Goal: Transaction & Acquisition: Purchase product/service

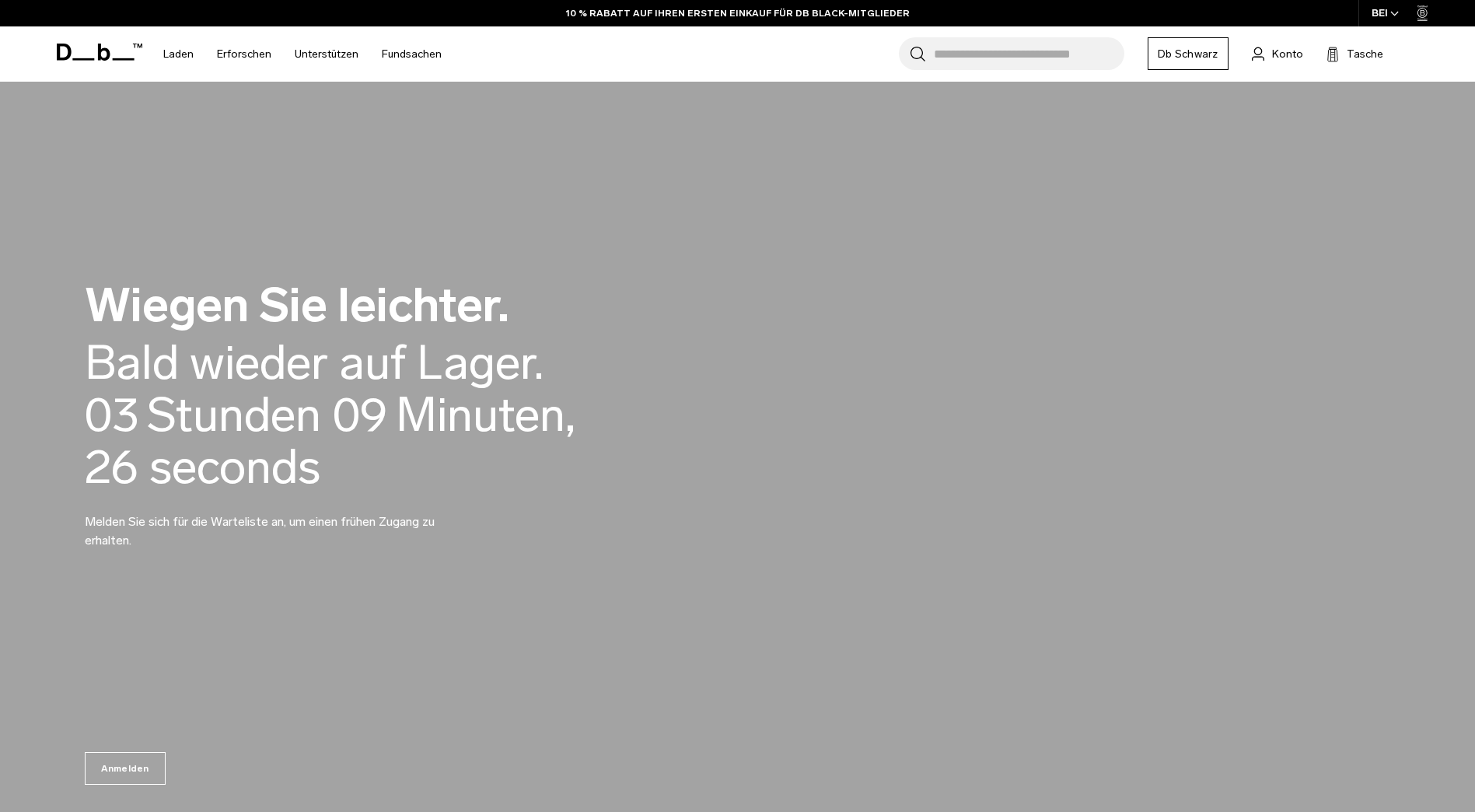
click at [124, 56] on icon at bounding box center [99, 51] width 86 height 17
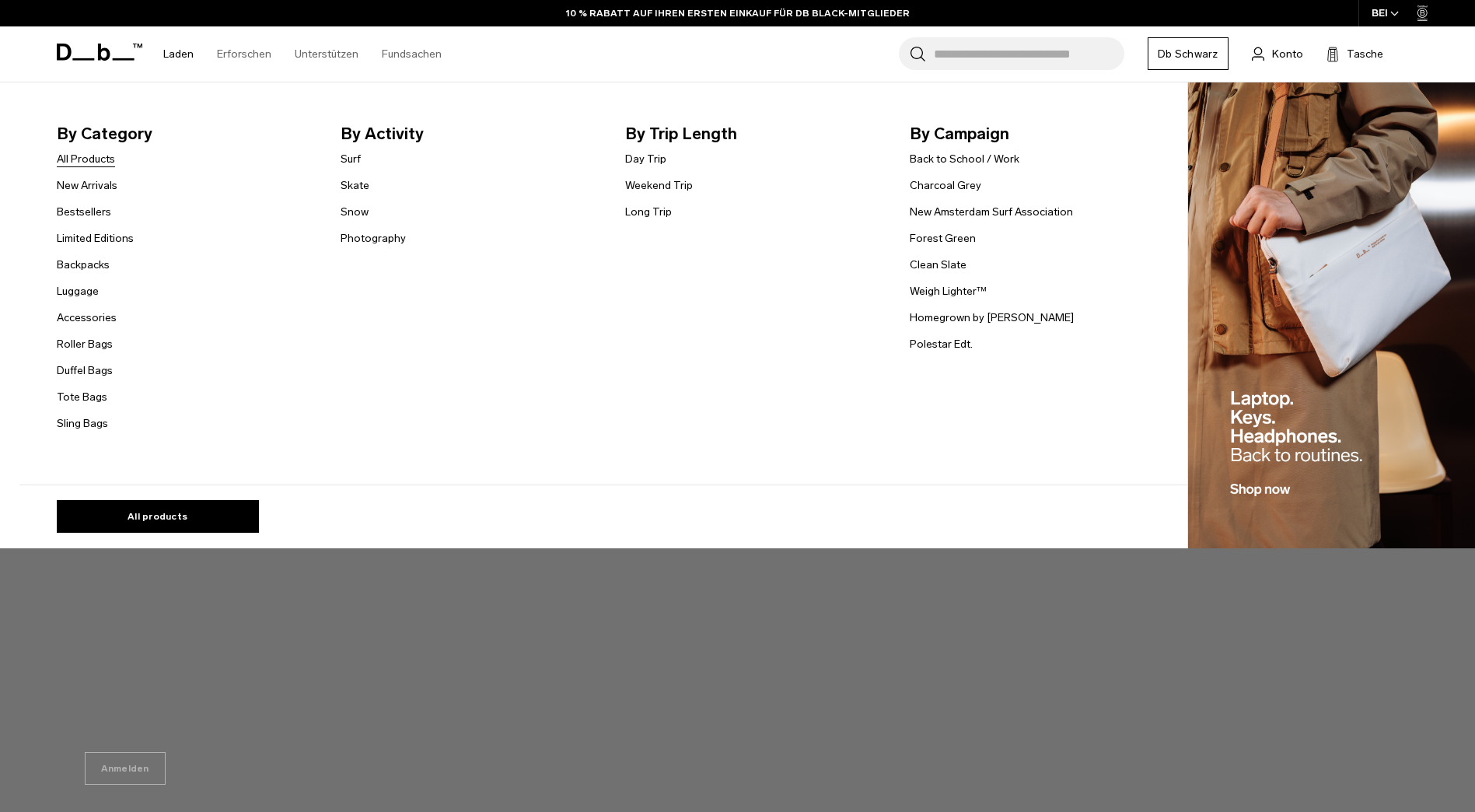
click at [108, 159] on link "All Products" at bounding box center [86, 159] width 58 height 17
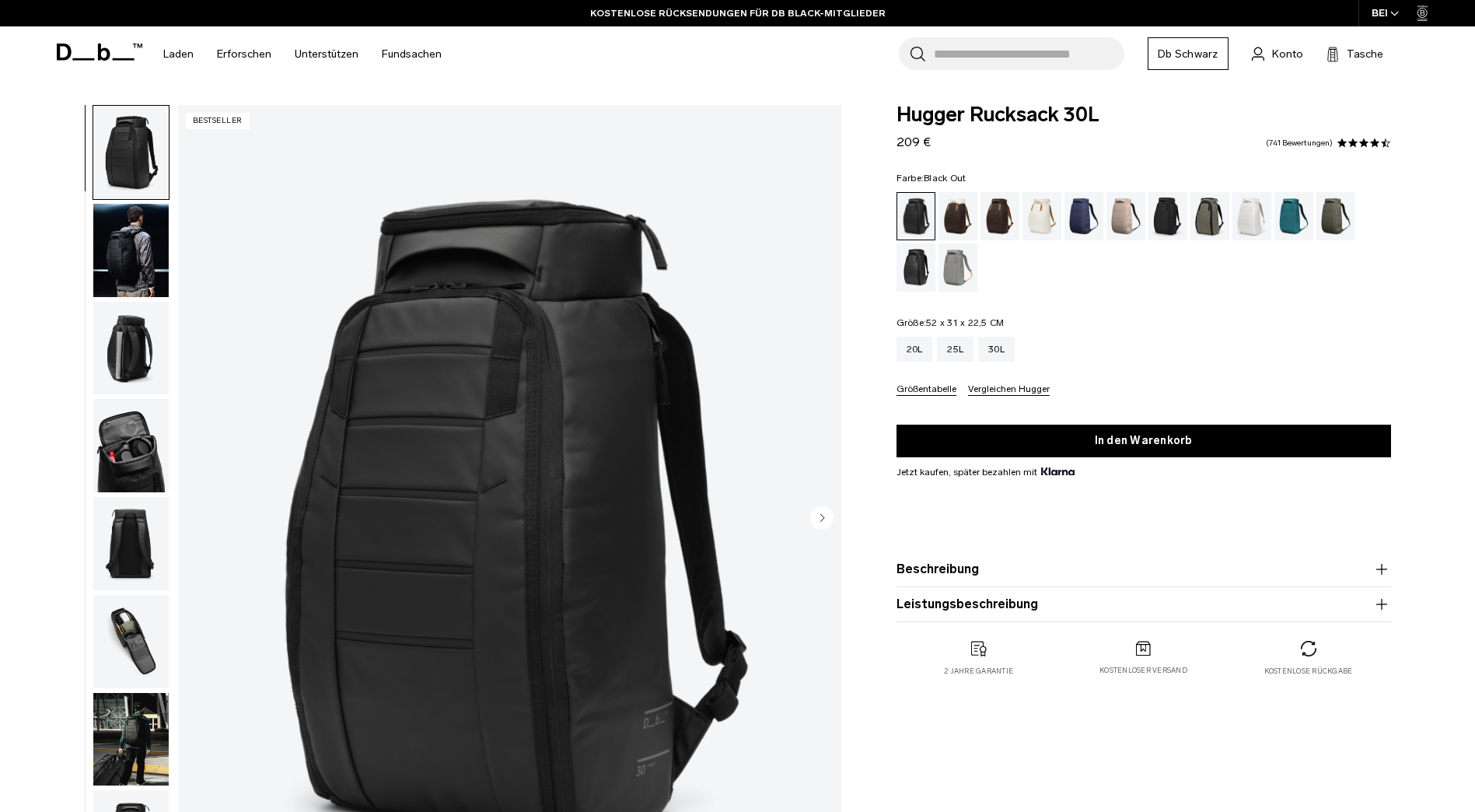
click at [1083, 319] on fieldset "Größe: 52 x 31 x 22,5 CM Out of stock 20L 25L 30L Größentabelle Vergleichen Hug…" at bounding box center [1143, 357] width 495 height 78
